Goal: Check status: Check status

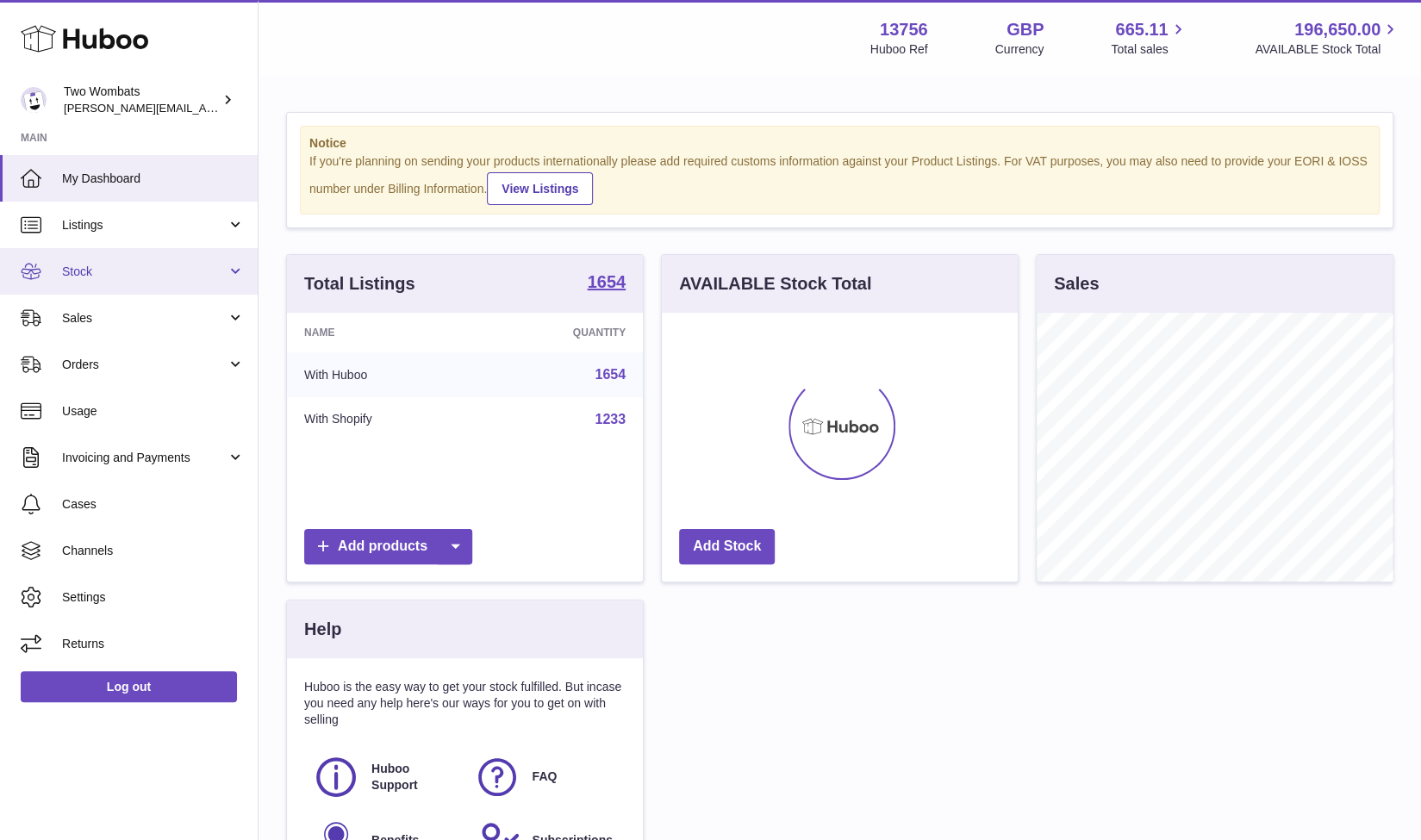
scroll to position [269, 357]
click at [227, 260] on link "Stock" at bounding box center [129, 271] width 258 height 47
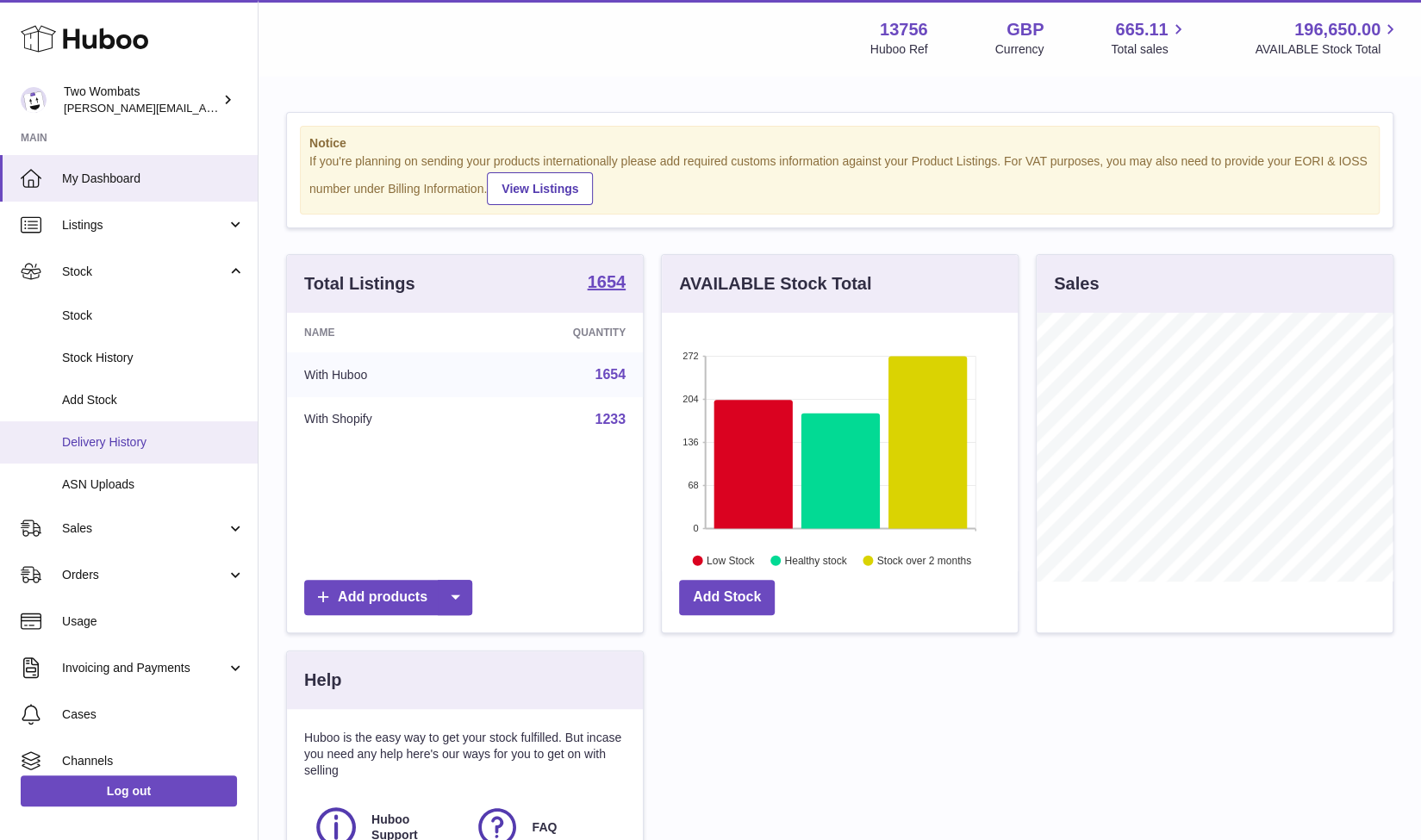
click at [159, 447] on span "Delivery History" at bounding box center [153, 442] width 183 height 16
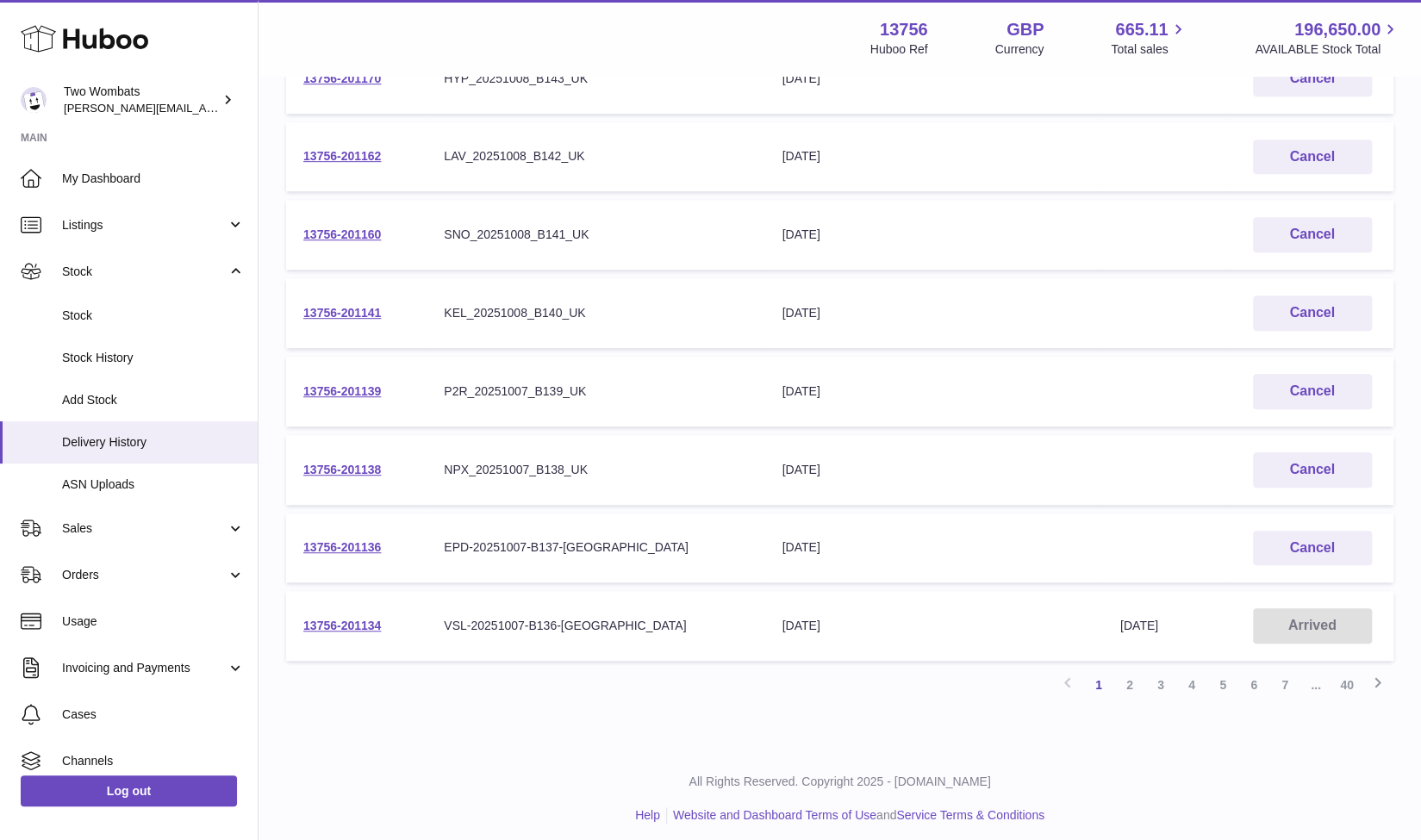
scroll to position [465, 0]
click at [1126, 678] on link "2" at bounding box center [1129, 684] width 31 height 31
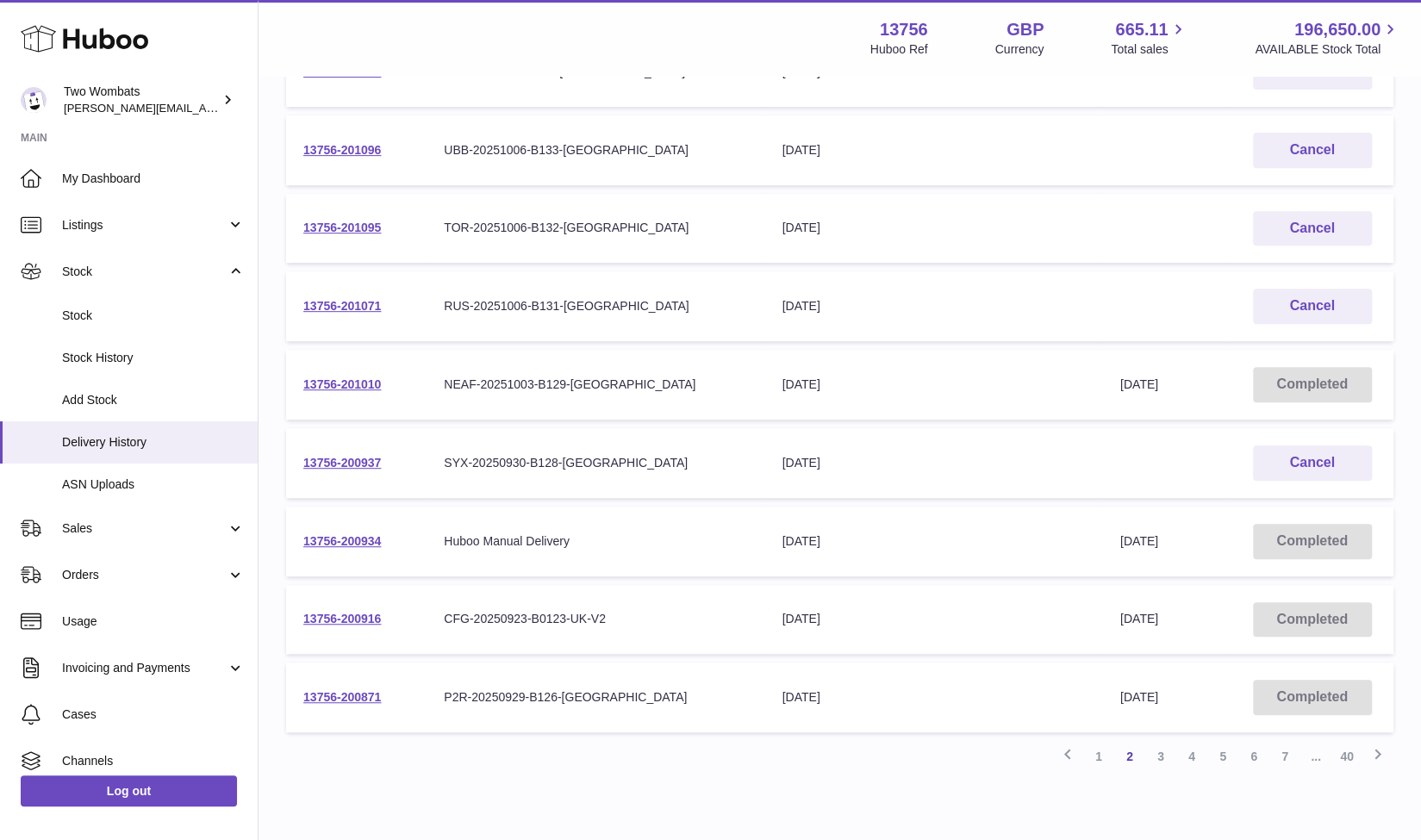
scroll to position [378, 0]
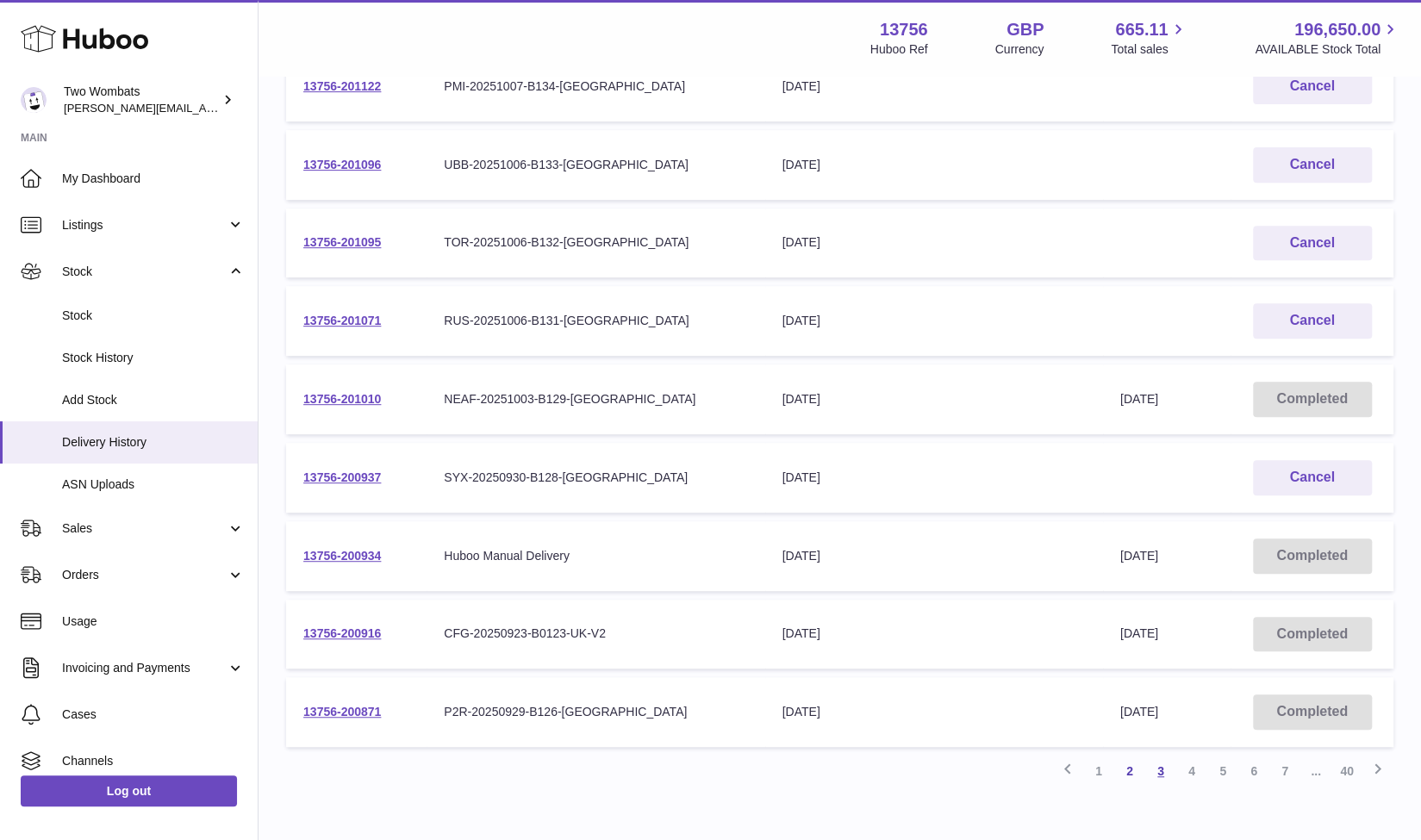
click at [1160, 771] on link "3" at bounding box center [1160, 771] width 31 height 31
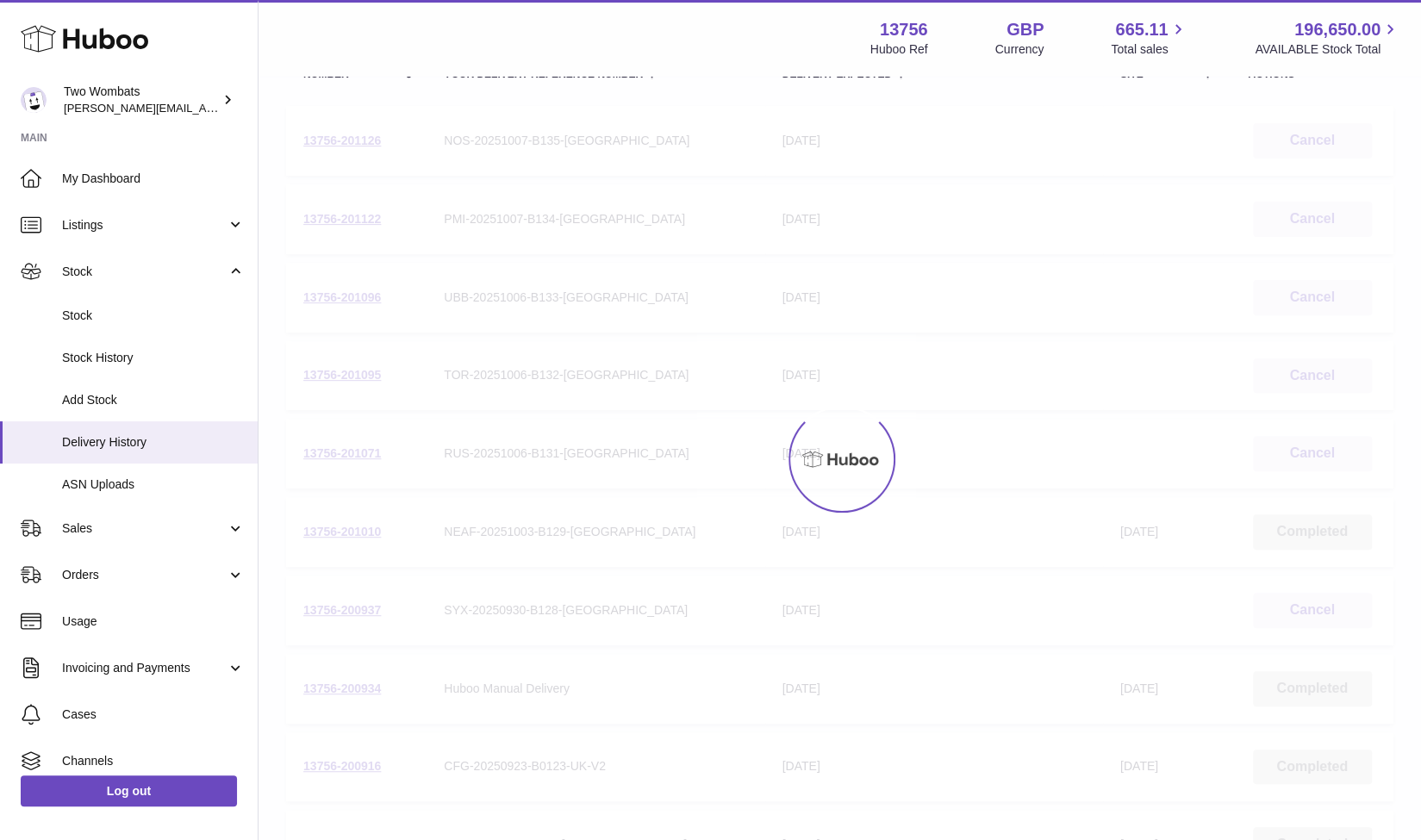
scroll to position [78, 0]
